Goal: Task Accomplishment & Management: Use online tool/utility

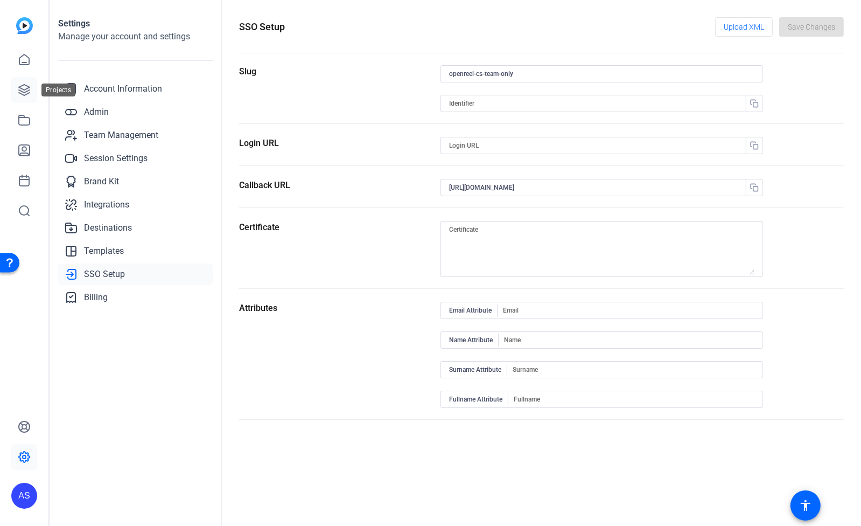
drag, startPoint x: 27, startPoint y: 88, endPoint x: 24, endPoint y: 97, distance: 9.7
click at [27, 88] on icon at bounding box center [24, 90] width 11 height 11
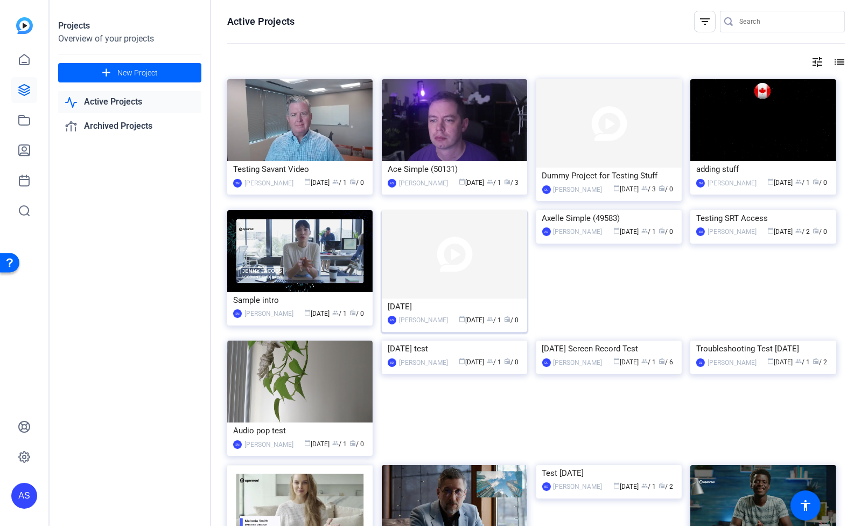
click at [466, 245] on img at bounding box center [454, 254] width 145 height 88
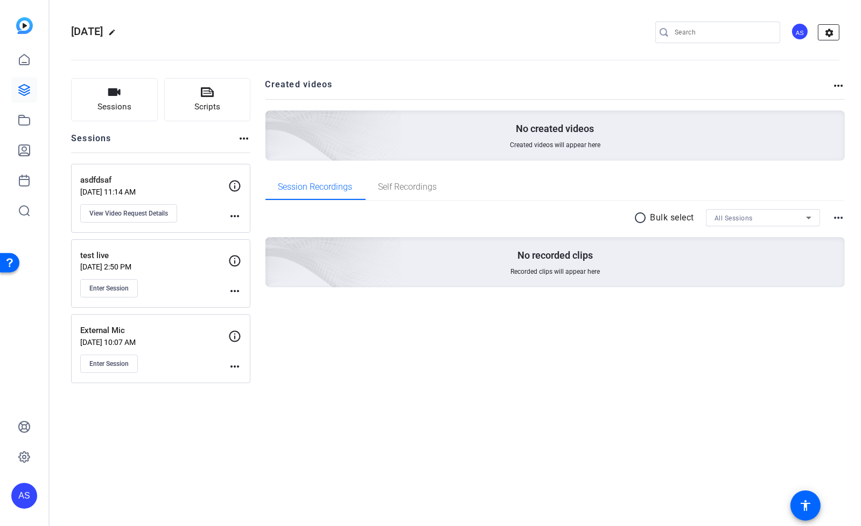
click at [832, 30] on mat-icon "settings" at bounding box center [830, 33] width 22 height 16
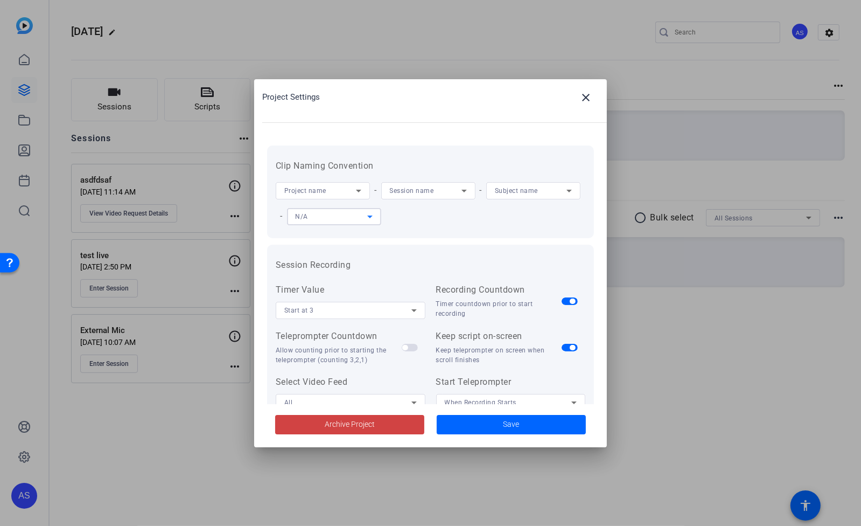
click at [377, 215] on icon at bounding box center [370, 216] width 13 height 13
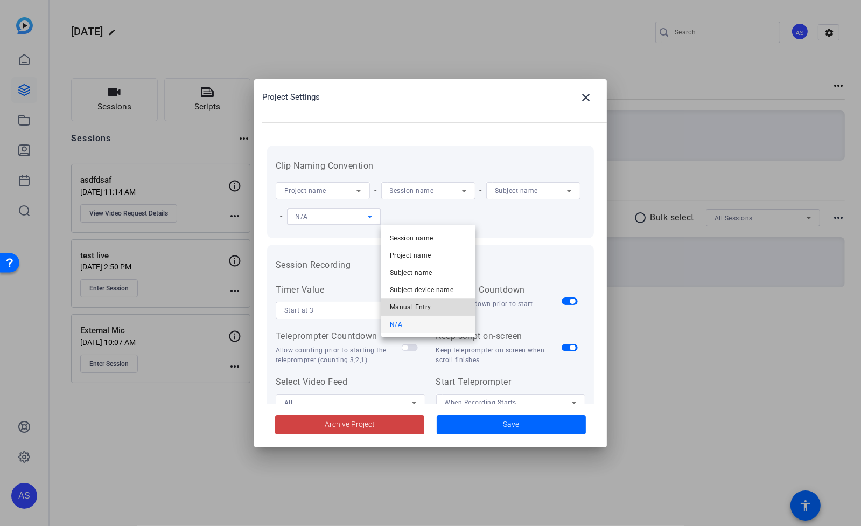
click at [435, 308] on mat-option "Manual Entry" at bounding box center [428, 306] width 94 height 17
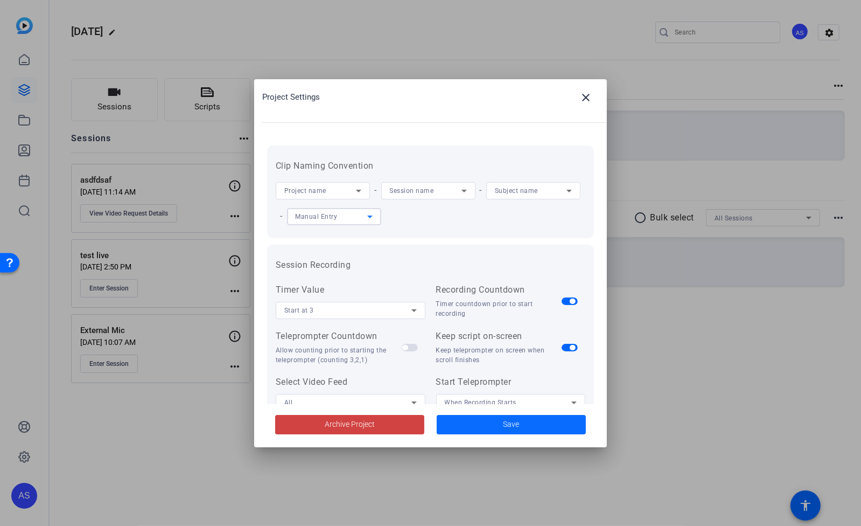
click at [504, 426] on span "Save" at bounding box center [512, 424] width 16 height 11
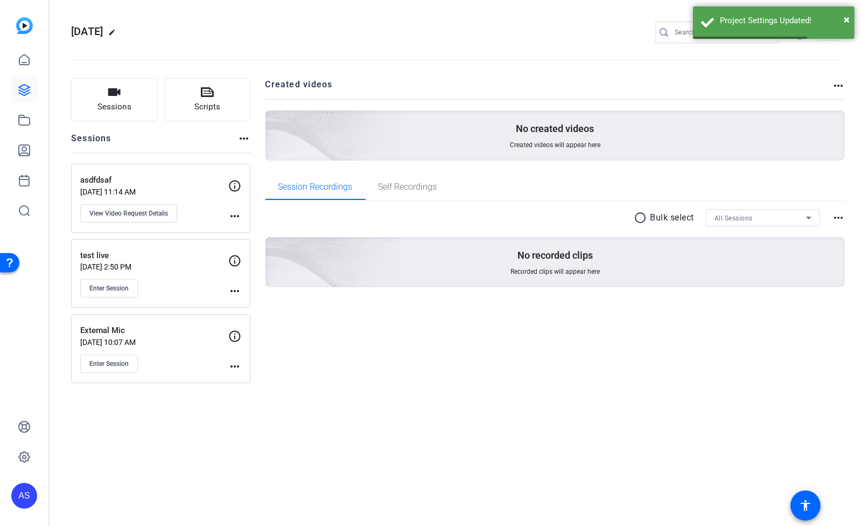
click at [241, 258] on div "test live Jul 29, 2025 @ 2:50 PM Enter Session more_horiz" at bounding box center [160, 273] width 179 height 69
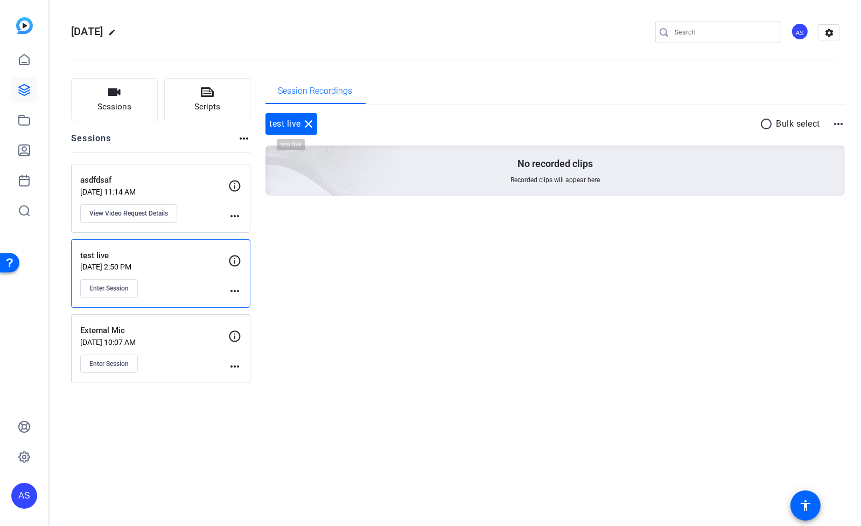
click at [308, 120] on mat-icon "close" at bounding box center [308, 123] width 13 height 13
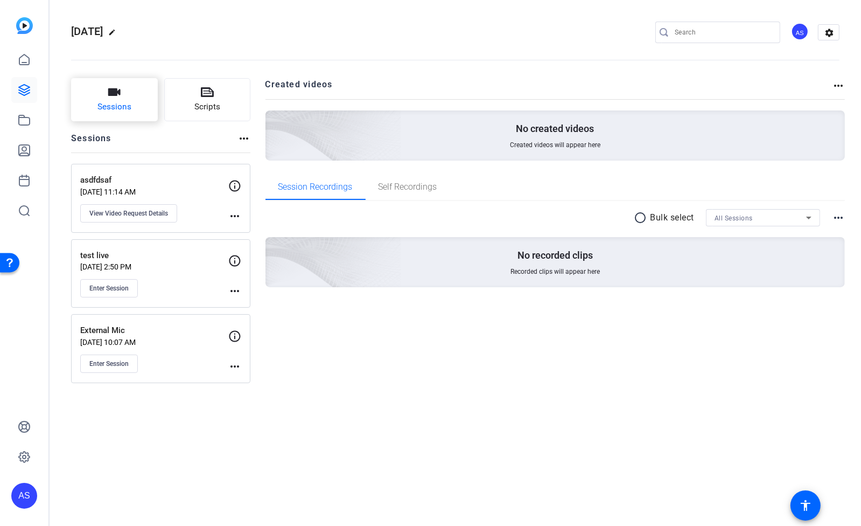
click at [130, 98] on button "Sessions" at bounding box center [114, 99] width 87 height 43
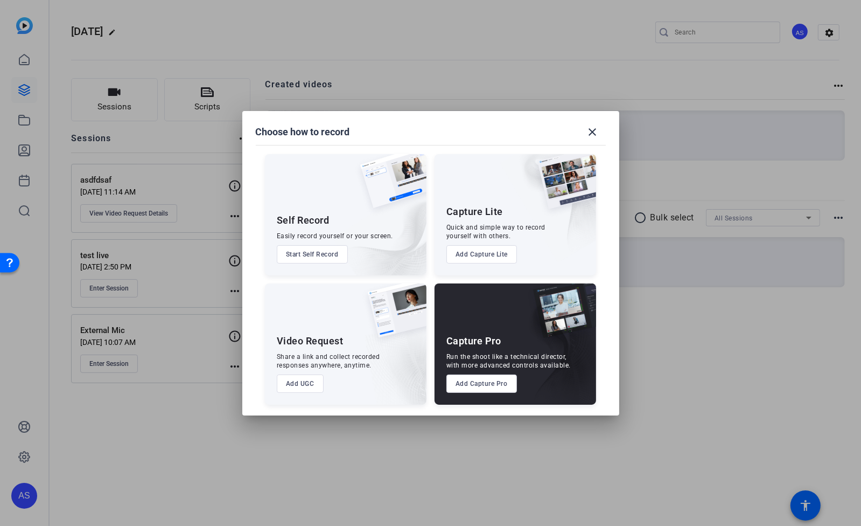
click at [493, 250] on button "Add Capture Lite" at bounding box center [482, 254] width 71 height 18
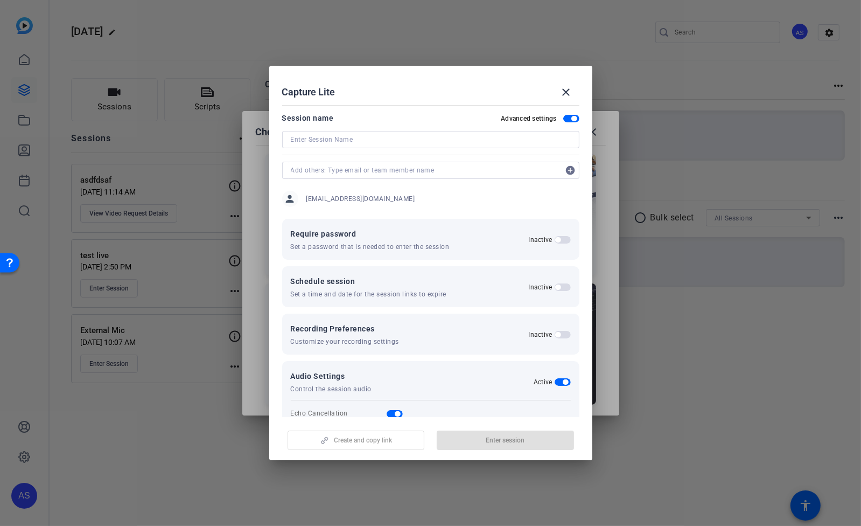
click at [378, 141] on input at bounding box center [431, 139] width 280 height 13
type input "What"
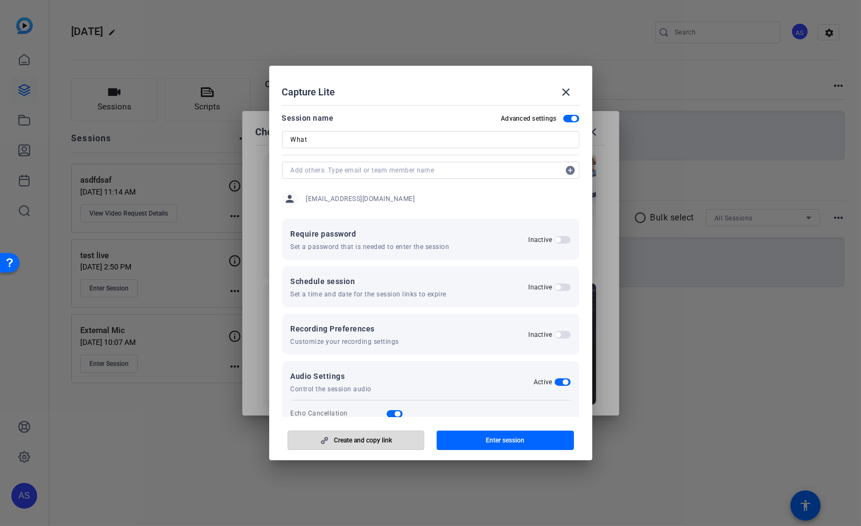
click at [379, 445] on span "button" at bounding box center [356, 440] width 136 height 26
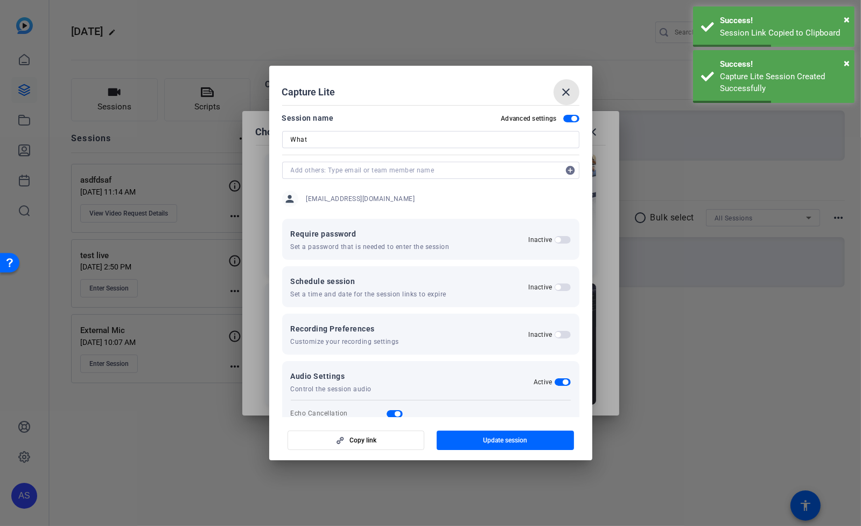
drag, startPoint x: 572, startPoint y: 97, endPoint x: 673, endPoint y: 6, distance: 136.2
click at [572, 96] on mat-icon "close" at bounding box center [566, 92] width 13 height 13
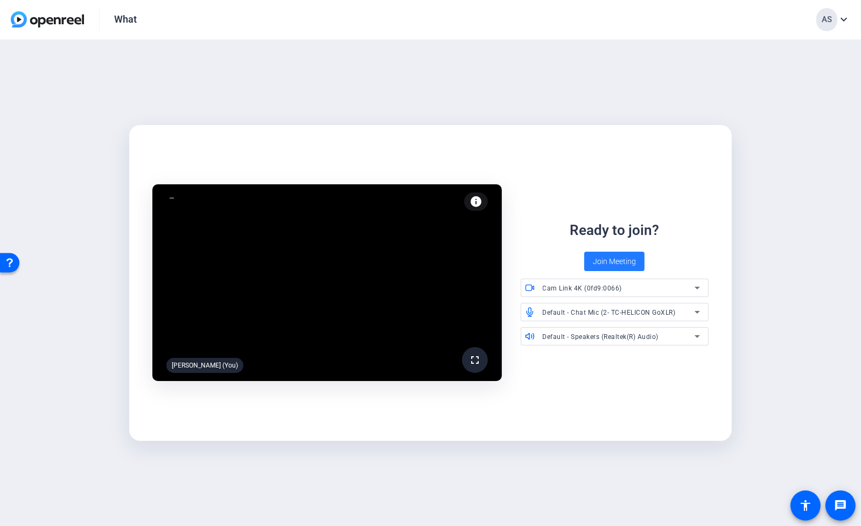
click at [606, 258] on span "Join Meeting" at bounding box center [614, 261] width 43 height 11
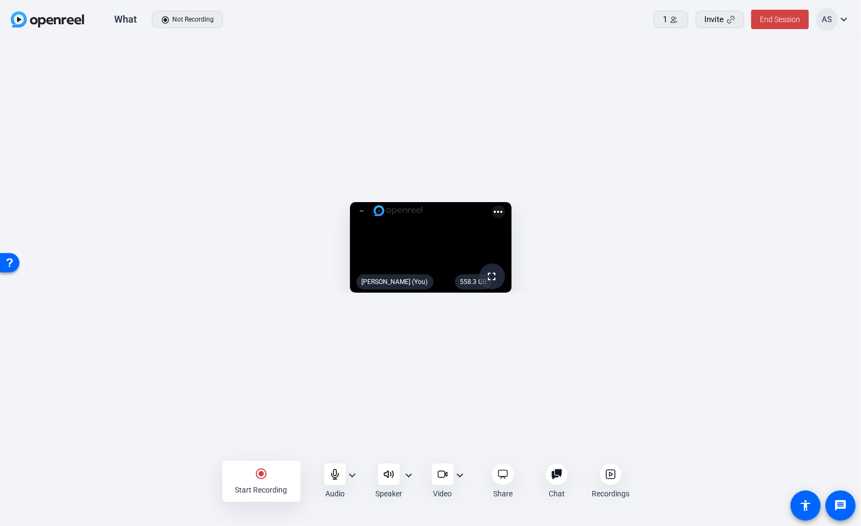
click at [261, 481] on div "radio_button_checked Start Recording" at bounding box center [261, 481] width 78 height 41
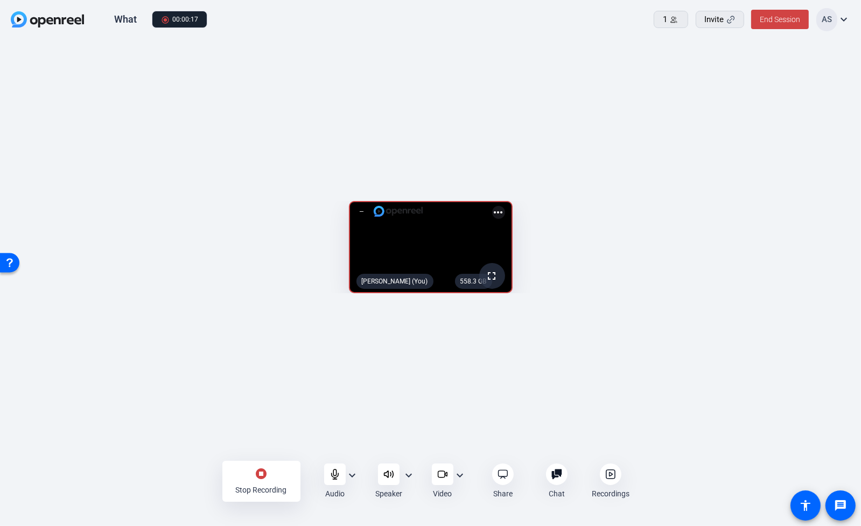
click at [260, 476] on mat-icon "stop_circle" at bounding box center [261, 473] width 13 height 13
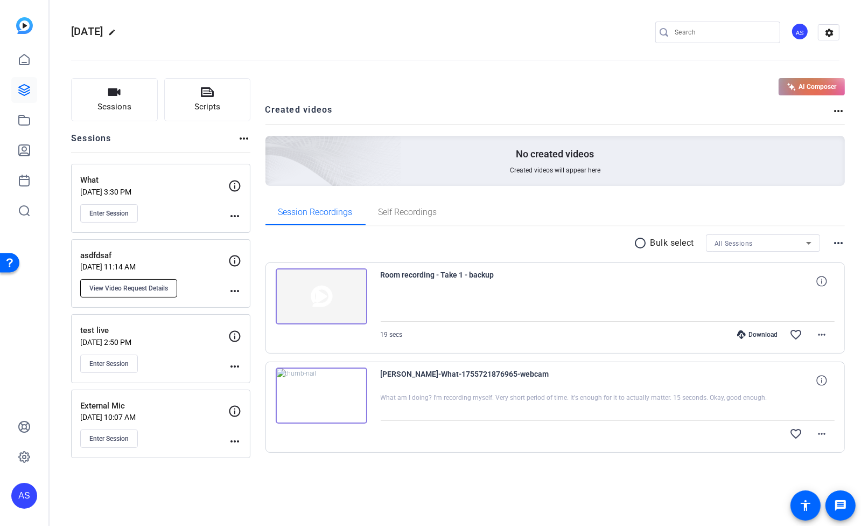
click at [118, 290] on span "View Video Request Details" at bounding box center [128, 288] width 79 height 9
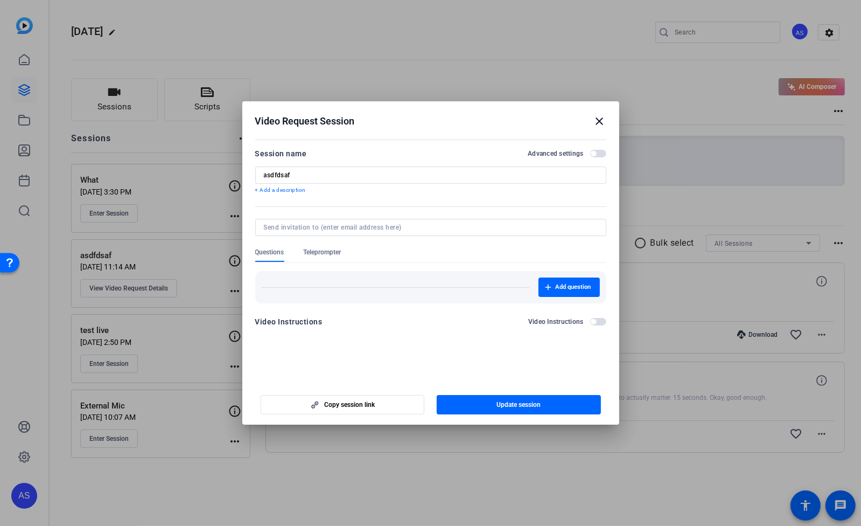
click at [384, 364] on openreel-new-create-edit-ugc-session "Video Request Session close Session name Advanced settings asdfdsaf + Add a des…" at bounding box center [430, 262] width 377 height 323
click at [595, 121] on mat-icon "close" at bounding box center [600, 121] width 13 height 13
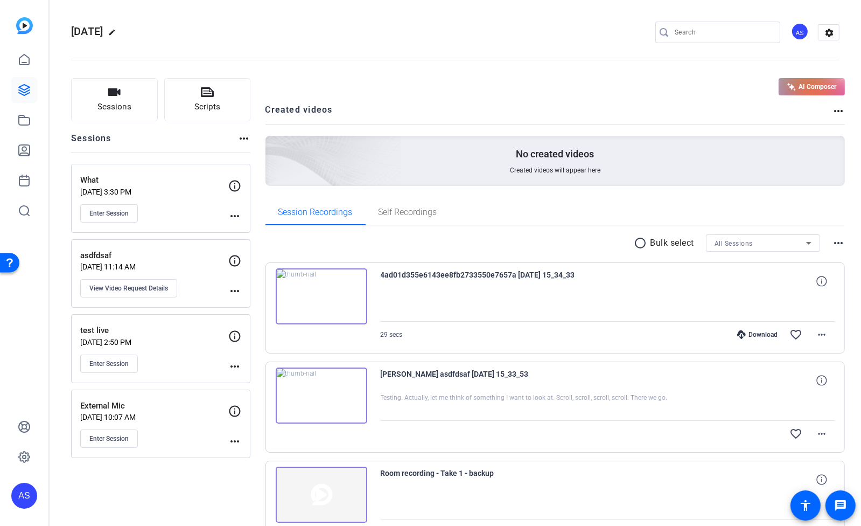
click at [317, 299] on img at bounding box center [322, 296] width 92 height 56
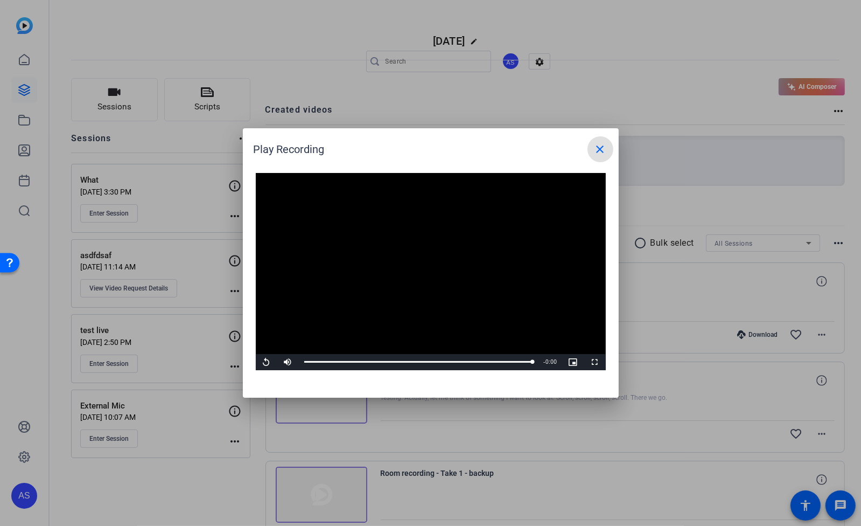
click at [599, 151] on mat-icon "close" at bounding box center [600, 149] width 13 height 13
